Goal: Ask a question

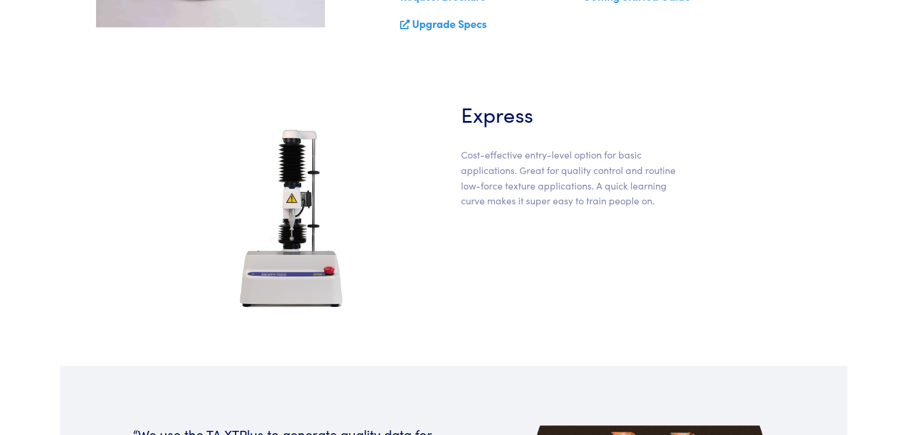
scroll to position [418, 0]
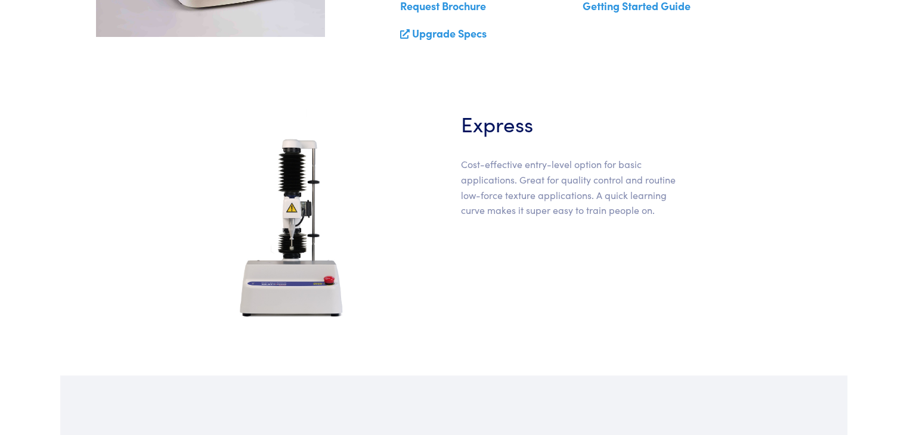
click at [301, 258] on img at bounding box center [293, 228] width 150 height 239
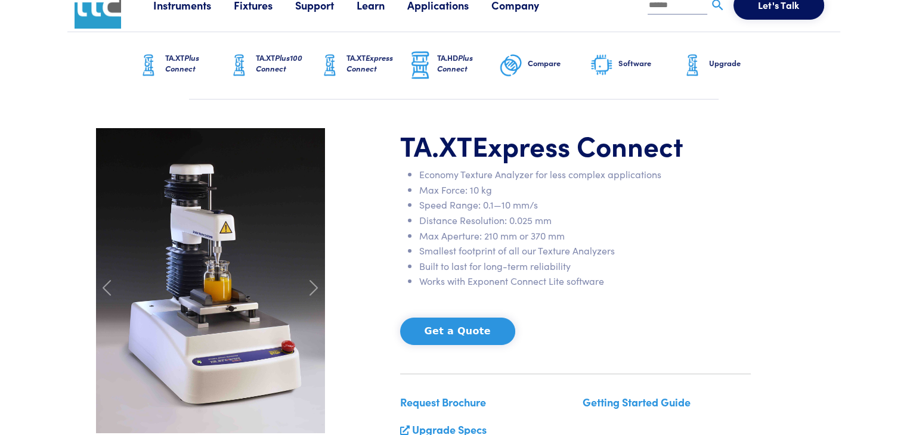
scroll to position [0, 0]
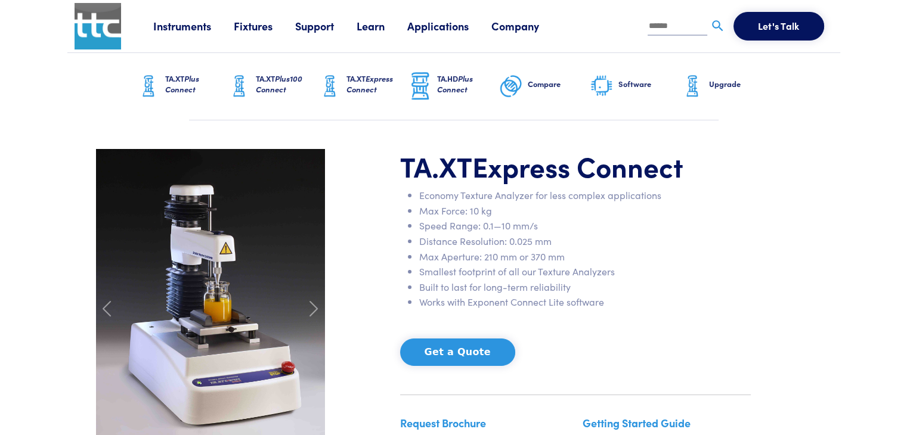
click at [366, 82] on h6 "TA.XT Express Connect" at bounding box center [378, 83] width 62 height 21
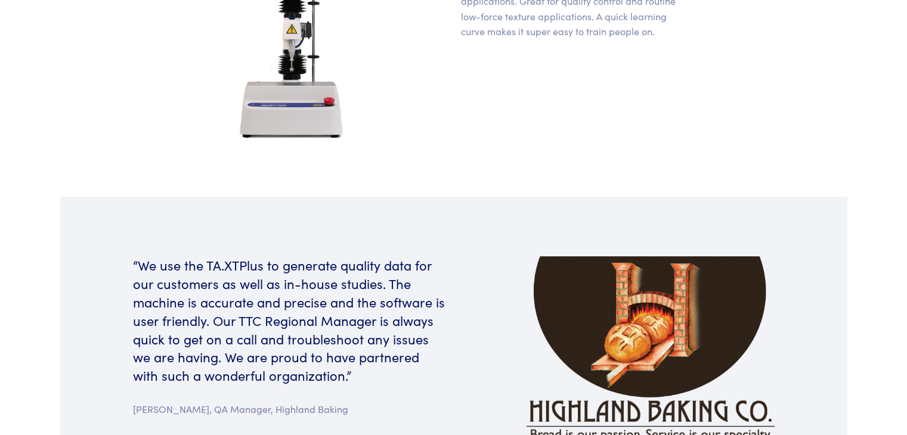
scroll to position [239, 0]
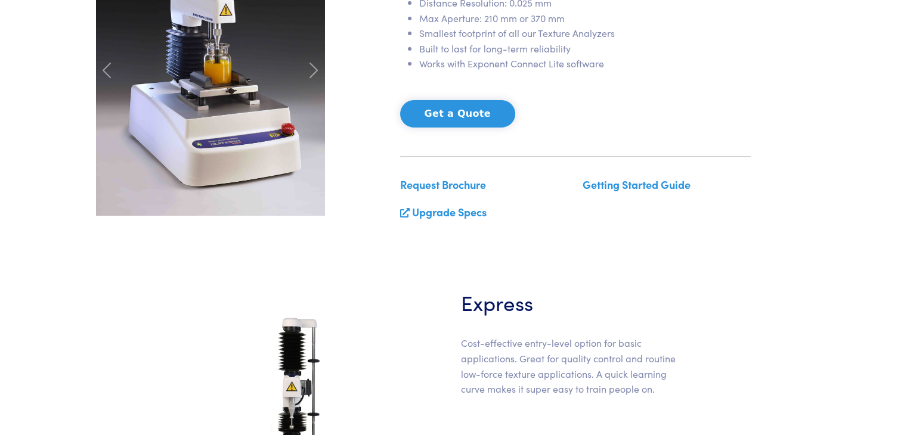
click at [444, 215] on link "Upgrade Specs" at bounding box center [449, 212] width 75 height 15
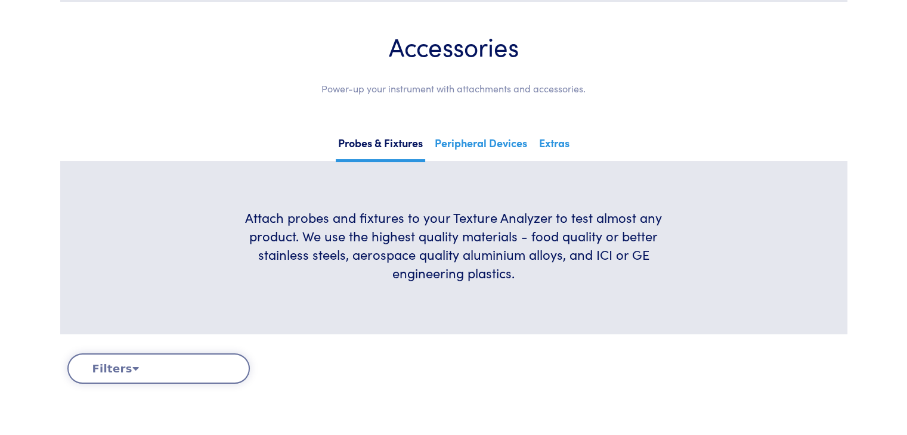
scroll to position [119, 0]
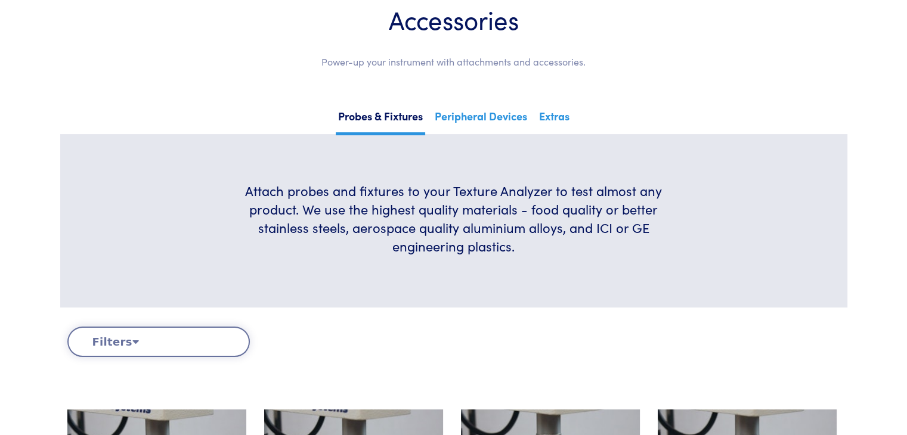
click at [166, 333] on button "Filters" at bounding box center [158, 342] width 183 height 30
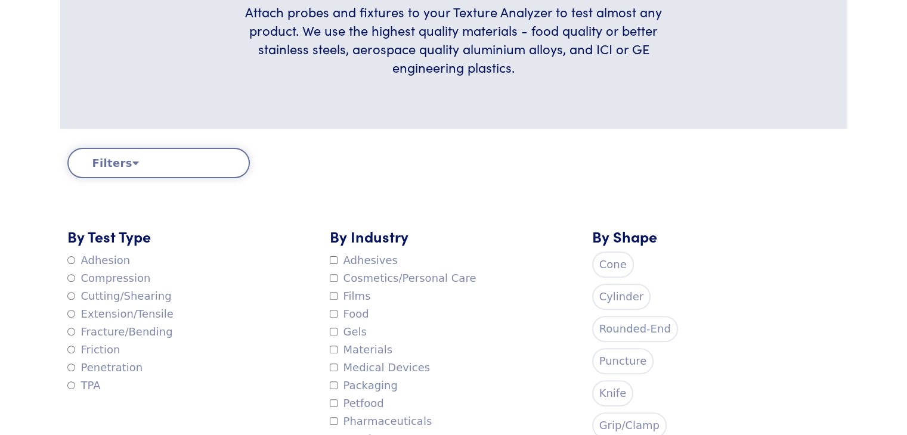
scroll to position [358, 0]
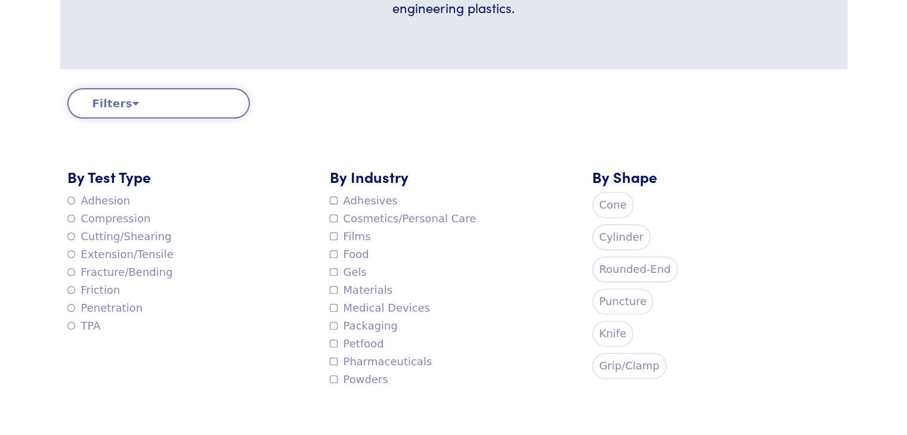
click at [146, 101] on button "Filters" at bounding box center [158, 103] width 183 height 30
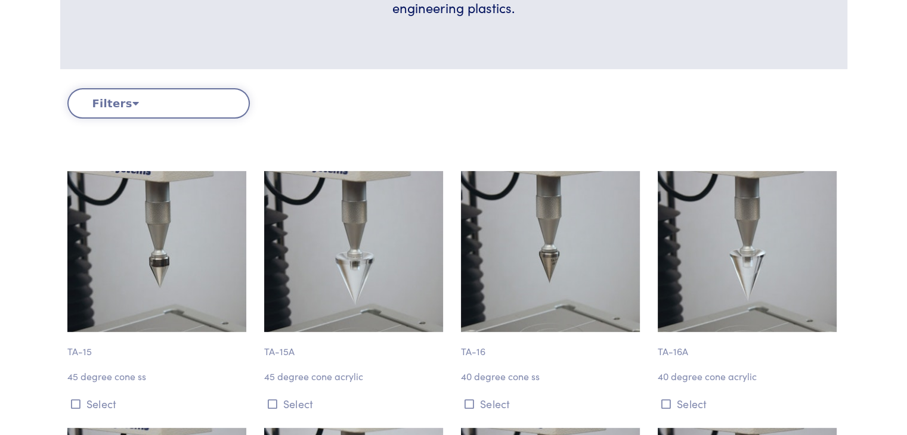
click at [166, 110] on button "Filters" at bounding box center [158, 103] width 183 height 30
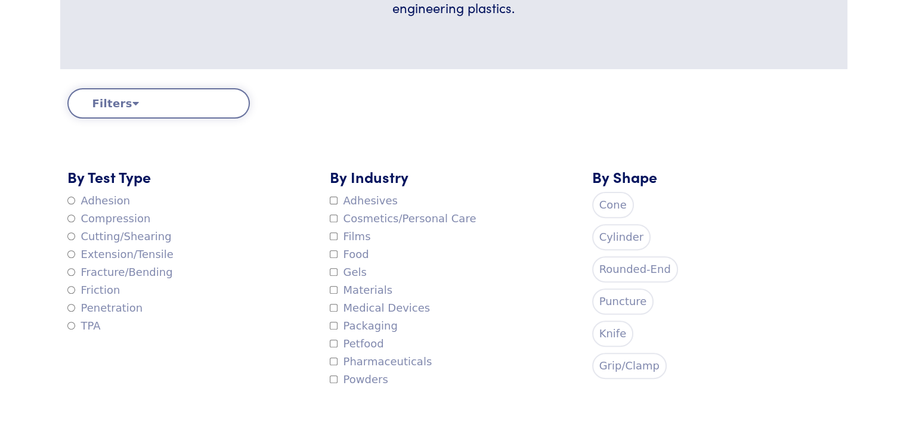
click at [166, 110] on button "Filters" at bounding box center [158, 103] width 183 height 30
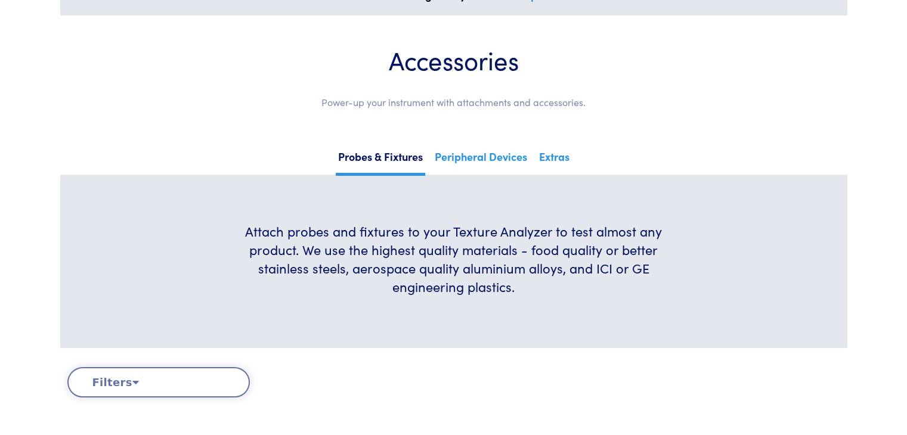
scroll to position [60, 0]
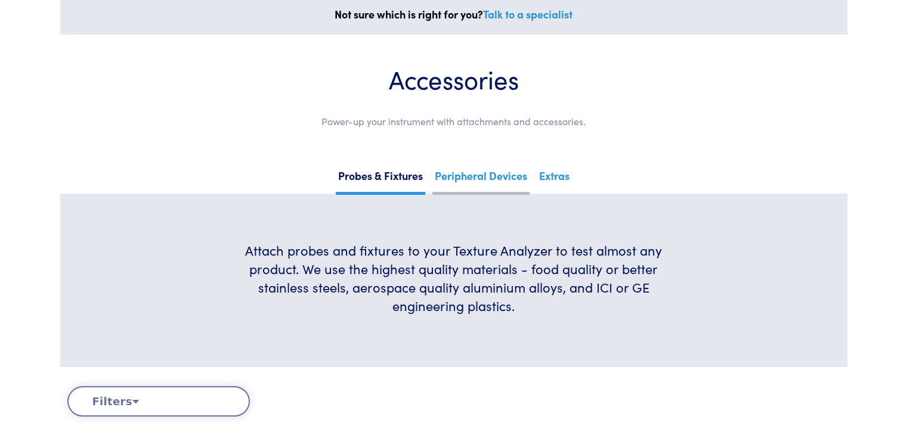
click at [488, 178] on link "Peripheral Devices" at bounding box center [481, 180] width 97 height 29
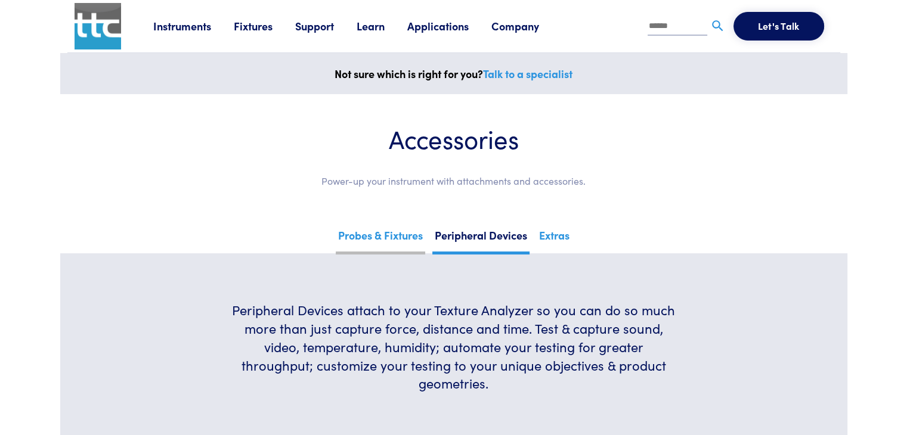
click at [399, 231] on link "Probes & Fixtures" at bounding box center [380, 240] width 89 height 29
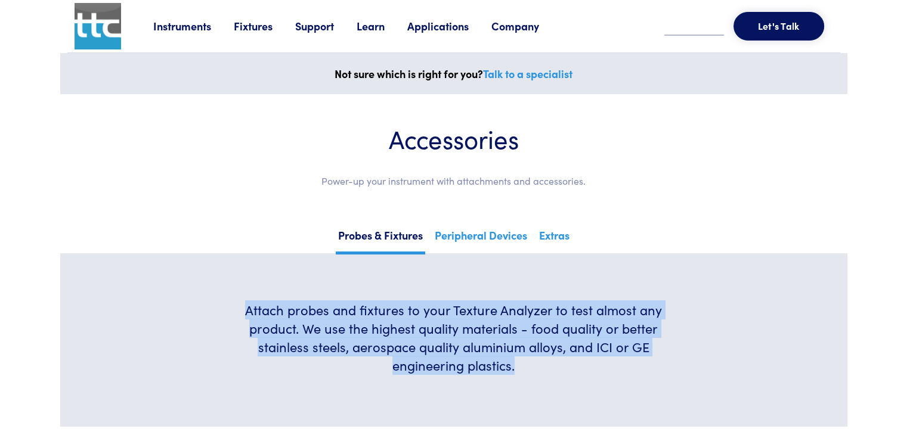
drag, startPoint x: 240, startPoint y: 316, endPoint x: 526, endPoint y: 373, distance: 290.9
click at [526, 373] on h6 "Attach probes and fixtures to your Texture Analyzer to test almost any product.…" at bounding box center [453, 337] width 447 height 73
copy h6 "Attach probes and fixtures to your Texture Analyzer to test almost any product.…"
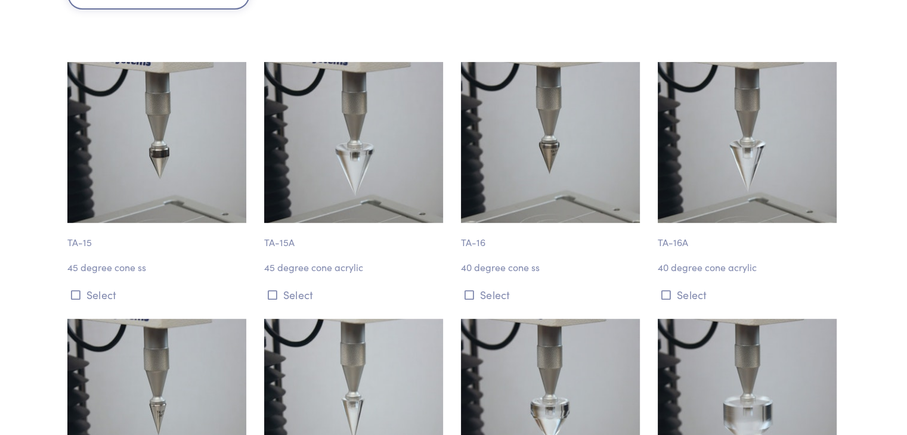
scroll to position [537, 0]
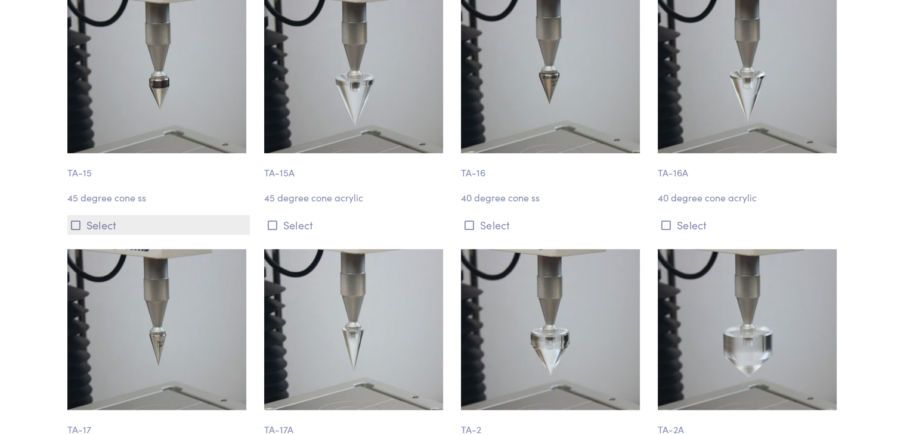
click at [72, 223] on icon at bounding box center [76, 225] width 10 height 11
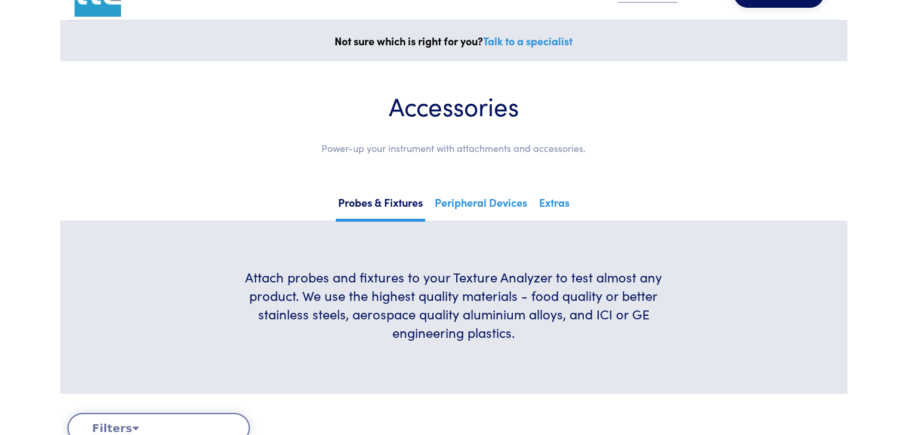
scroll to position [0, 0]
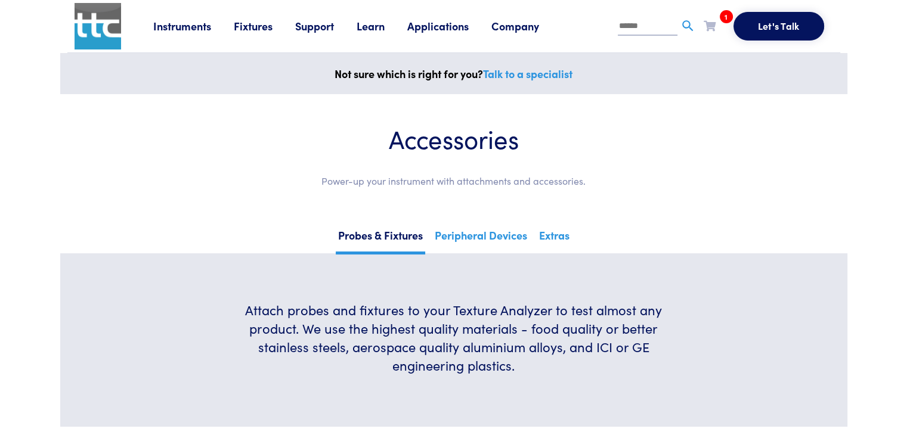
click at [710, 23] on icon at bounding box center [710, 25] width 12 height 11
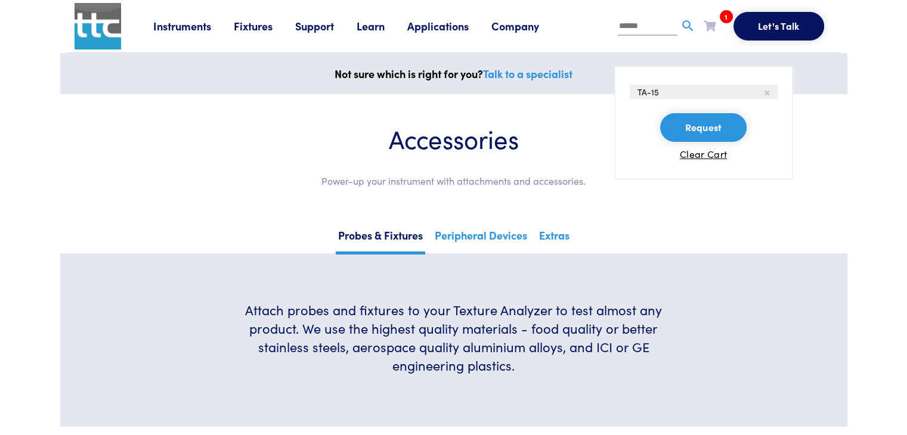
click at [694, 127] on button "Request" at bounding box center [703, 127] width 86 height 29
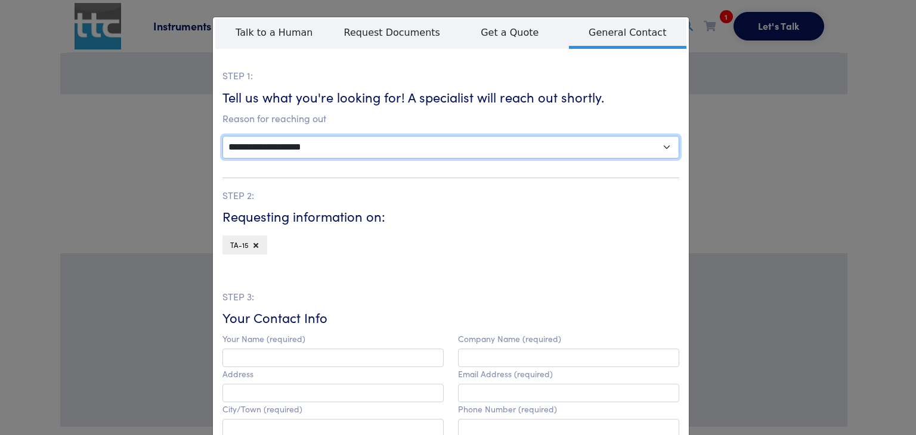
click at [489, 149] on select "**********" at bounding box center [451, 147] width 457 height 23
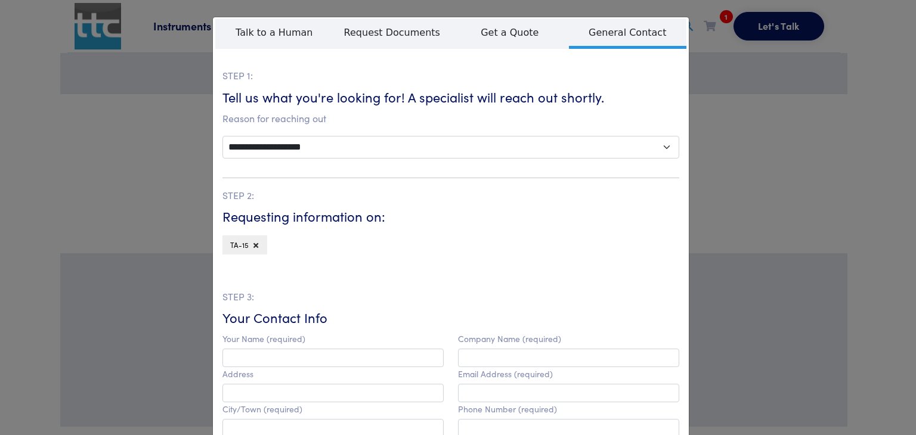
drag, startPoint x: 705, startPoint y: 76, endPoint x: 713, endPoint y: 78, distance: 8.4
click at [712, 78] on div "**********" at bounding box center [458, 217] width 916 height 435
